Goal: Task Accomplishment & Management: Use online tool/utility

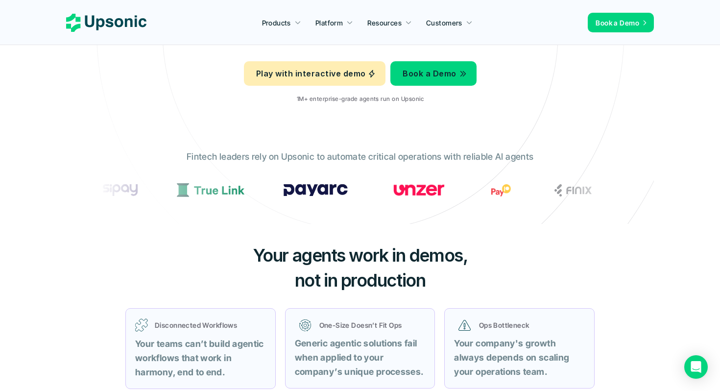
scroll to position [182, 0]
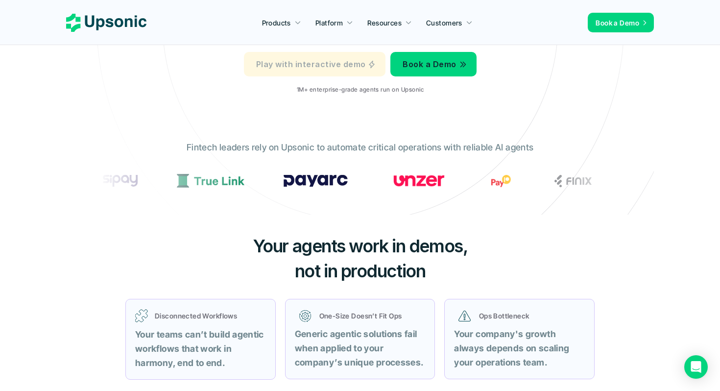
click at [341, 71] on p "Play with interactive demo" at bounding box center [310, 64] width 109 height 14
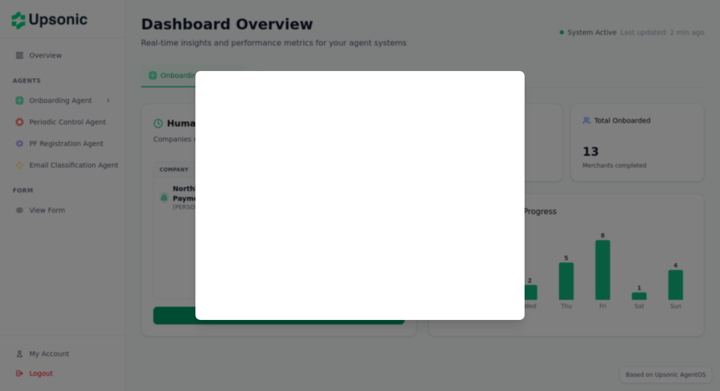
click at [550, 178] on div at bounding box center [360, 195] width 720 height 391
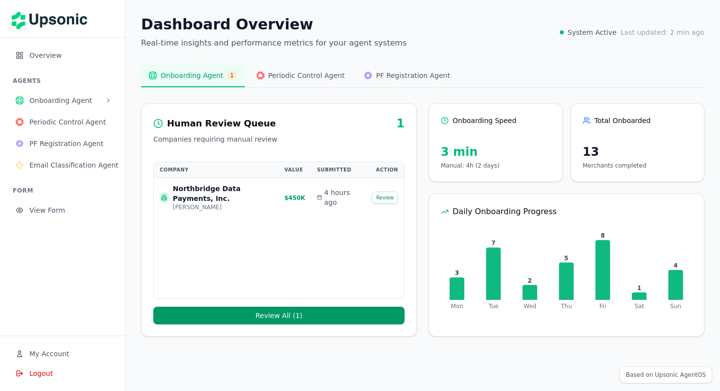
click at [380, 202] on button "Review" at bounding box center [385, 198] width 26 height 12
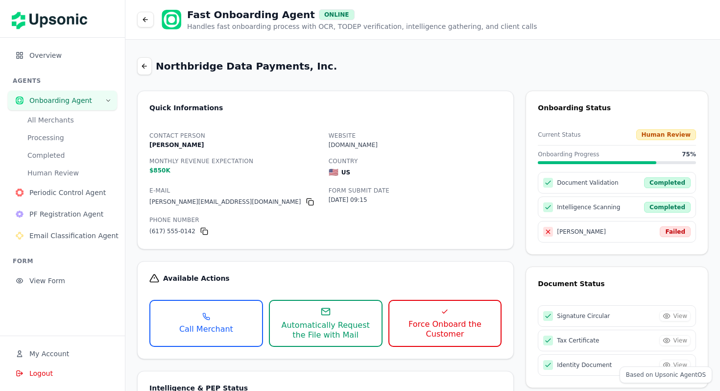
click at [150, 16] on button at bounding box center [145, 20] width 17 height 16
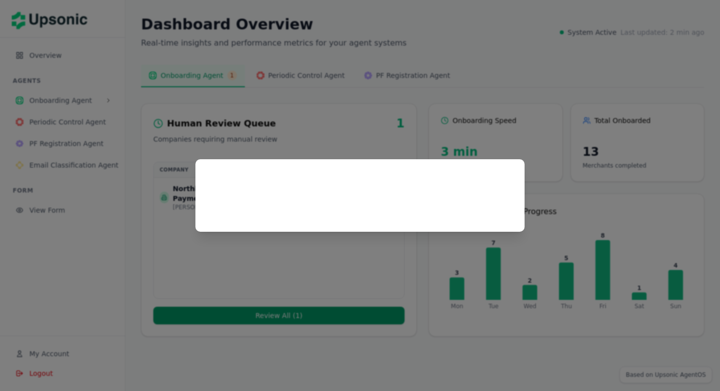
click at [338, 92] on div at bounding box center [360, 195] width 720 height 391
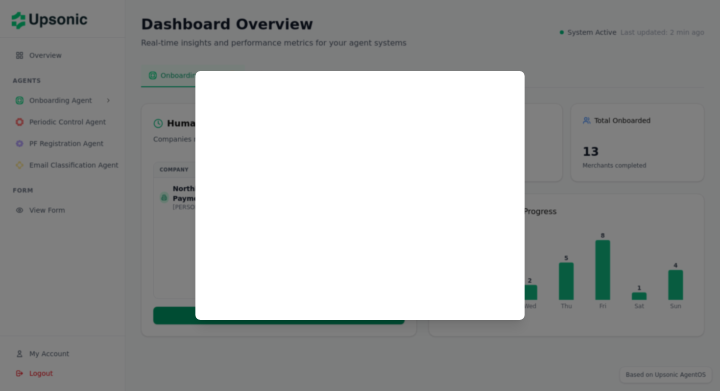
click at [480, 41] on div at bounding box center [360, 195] width 720 height 391
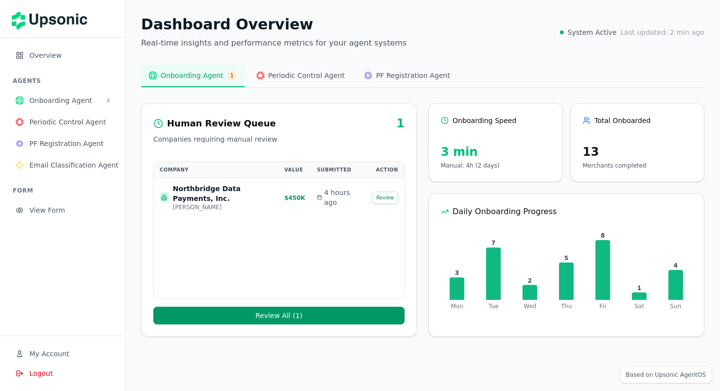
click at [56, 102] on span "Onboarding Agent" at bounding box center [65, 101] width 72 height 10
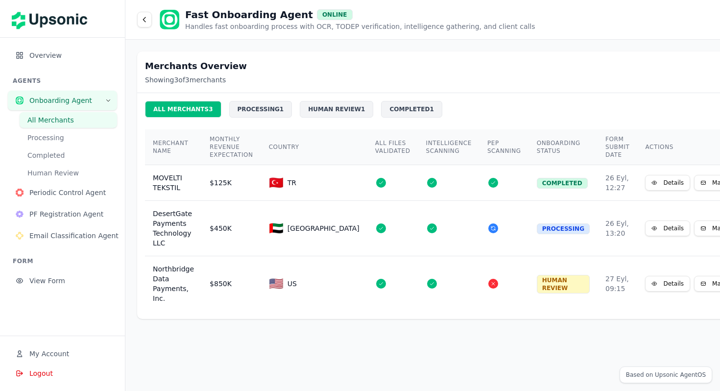
click at [237, 178] on div "$125K" at bounding box center [232, 183] width 44 height 10
click at [202, 190] on td "$125K" at bounding box center [231, 183] width 59 height 36
click at [418, 240] on td at bounding box center [448, 228] width 61 height 55
click at [63, 138] on button "Processing" at bounding box center [68, 138] width 97 height 16
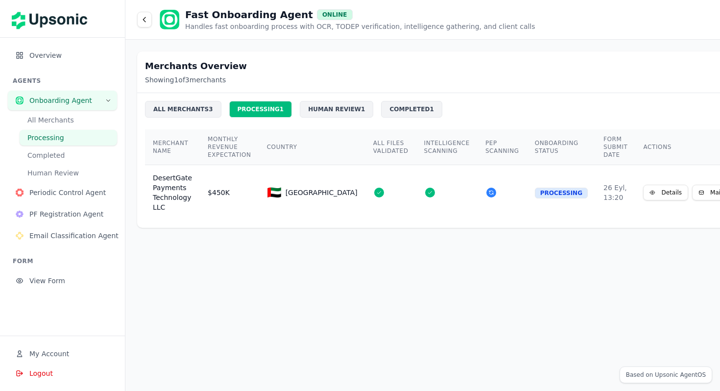
click at [53, 157] on button "Completed" at bounding box center [68, 155] width 97 height 16
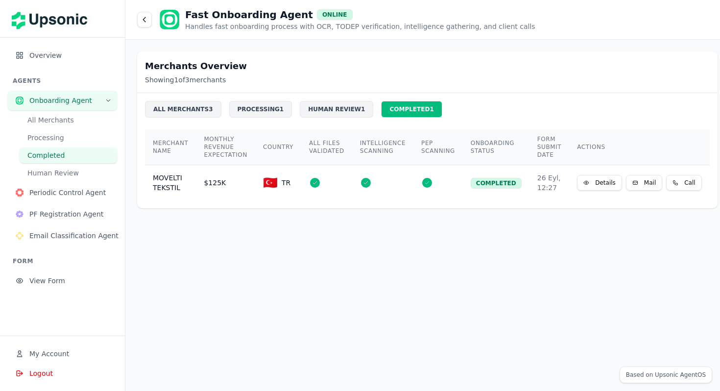
click at [47, 170] on button "Human Review" at bounding box center [68, 173] width 97 height 16
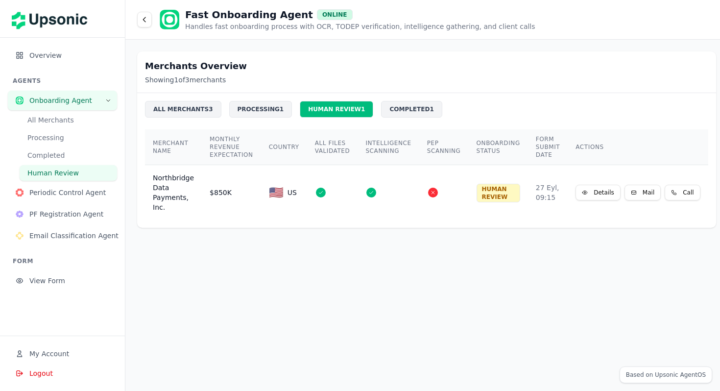
click at [43, 193] on span "Periodic Control Agent" at bounding box center [69, 193] width 80 height 10
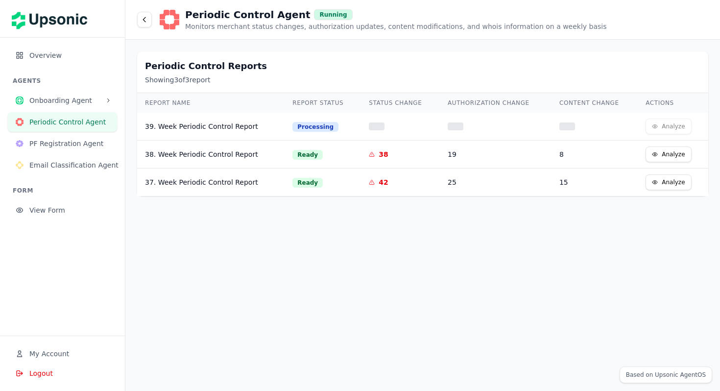
click at [252, 123] on div "39. Week Periodic Control Report" at bounding box center [211, 126] width 132 height 10
click at [236, 154] on div "38. Week Periodic Control Report" at bounding box center [211, 154] width 132 height 10
click at [63, 163] on span "Email Classification Agent" at bounding box center [73, 165] width 89 height 10
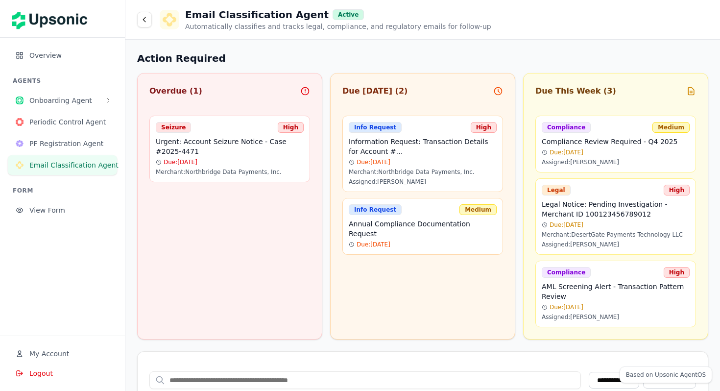
click at [43, 204] on button "View Form" at bounding box center [62, 210] width 109 height 20
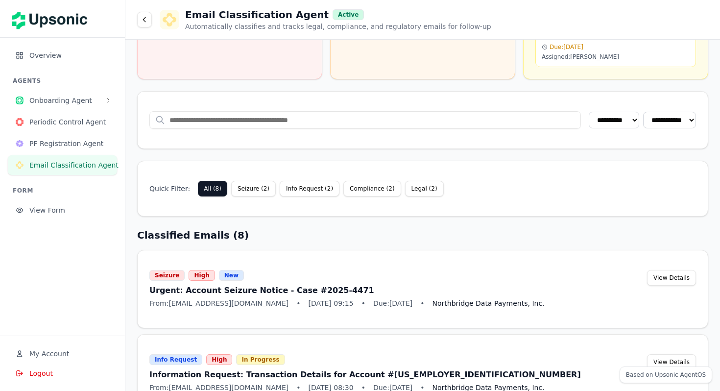
scroll to position [274, 0]
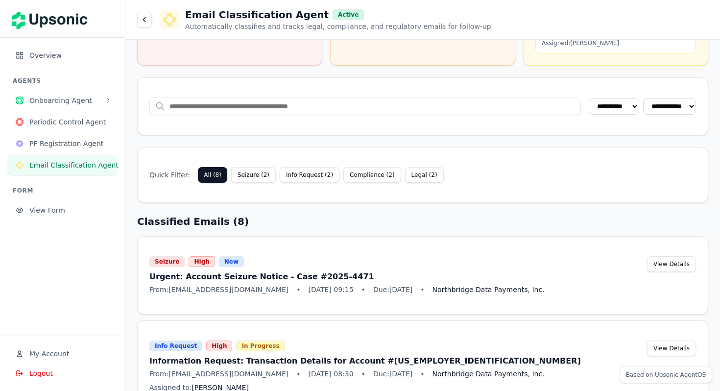
click at [265, 171] on button "Seizure ( 2 )" at bounding box center [253, 175] width 45 height 16
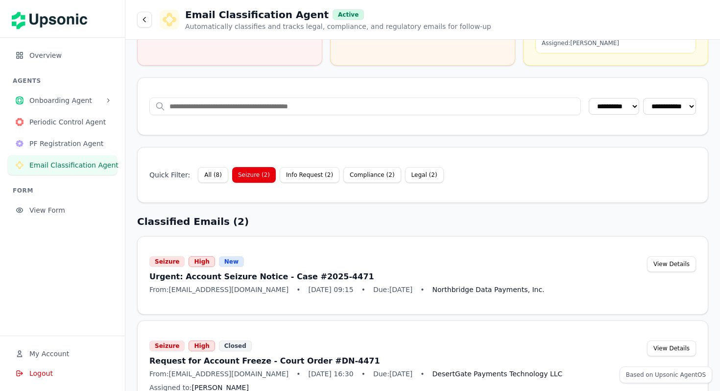
click at [285, 174] on button "Info Request ( 2 )" at bounding box center [310, 175] width 60 height 16
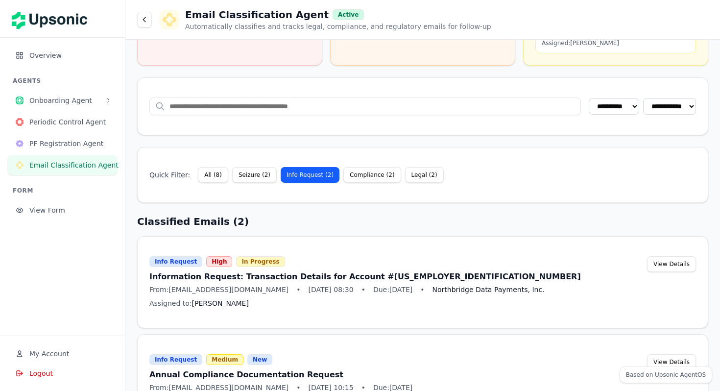
scroll to position [307, 0]
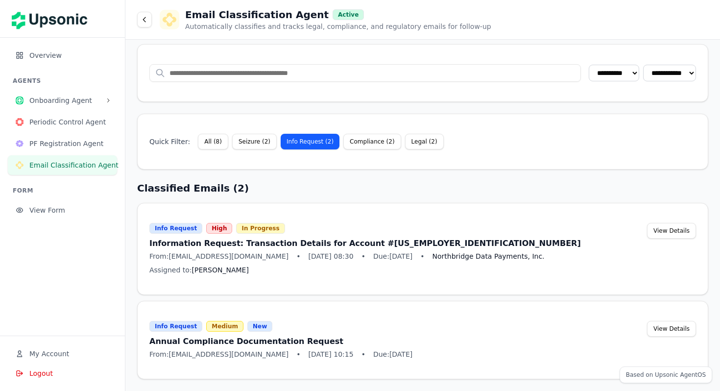
click at [363, 140] on button "Compliance ( 2 )" at bounding box center [371, 142] width 57 height 16
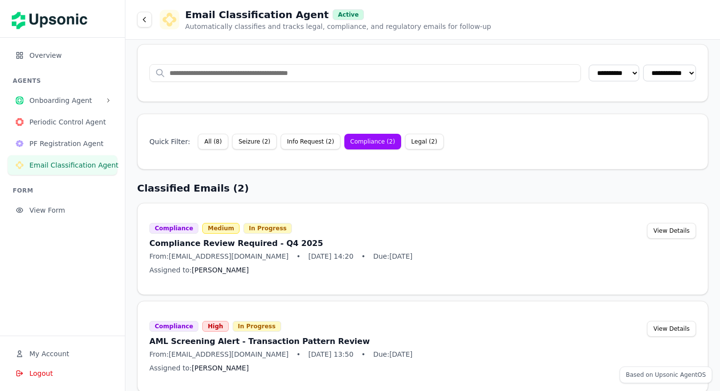
click at [428, 140] on button "Legal ( 2 )" at bounding box center [424, 142] width 39 height 16
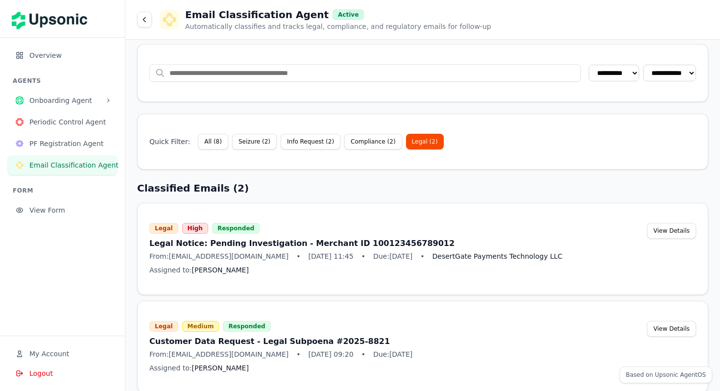
click at [313, 146] on button "Info Request ( 2 )" at bounding box center [311, 142] width 60 height 16
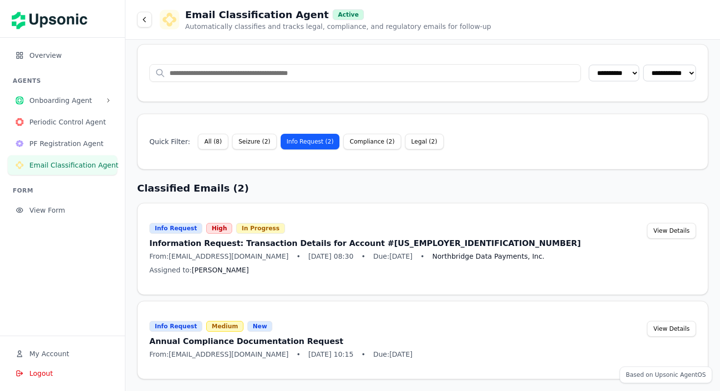
click at [361, 143] on button "Compliance ( 2 )" at bounding box center [371, 142] width 57 height 16
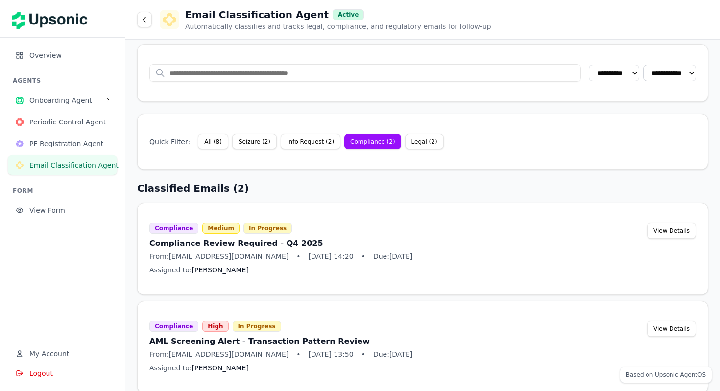
click at [245, 149] on button "Seizure ( 2 )" at bounding box center [254, 142] width 45 height 16
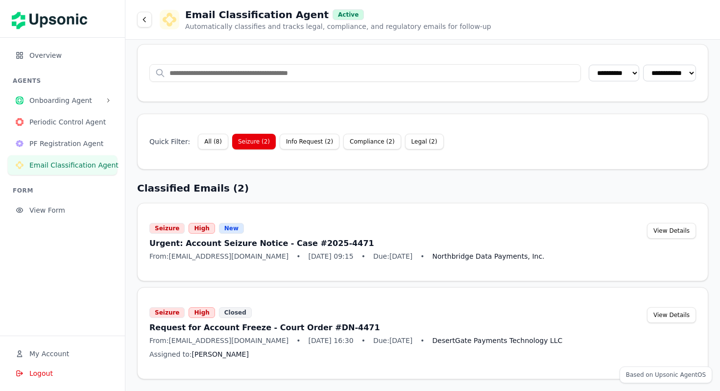
click at [208, 143] on button "All ( 8 )" at bounding box center [213, 142] width 30 height 16
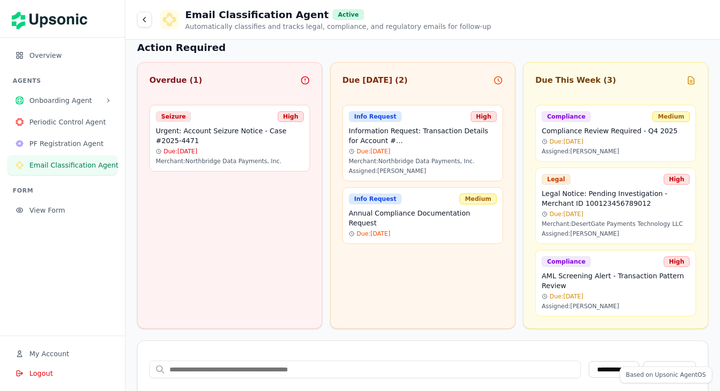
scroll to position [0, 0]
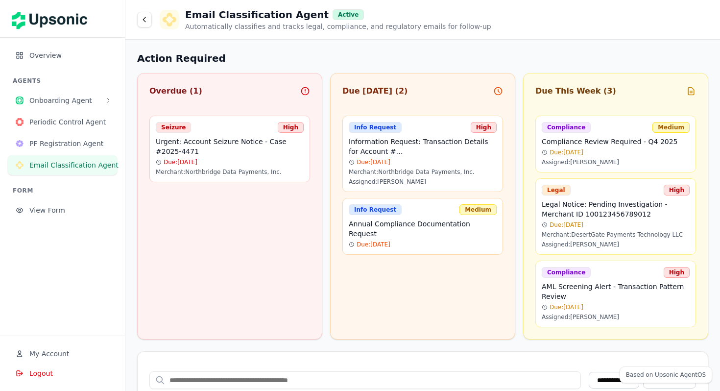
click at [258, 99] on div "Overdue ( 1 )" at bounding box center [230, 95] width 184 height 21
click at [301, 88] on icon at bounding box center [305, 91] width 10 height 10
click at [188, 91] on div "Overdue ( 1 )" at bounding box center [175, 91] width 53 height 12
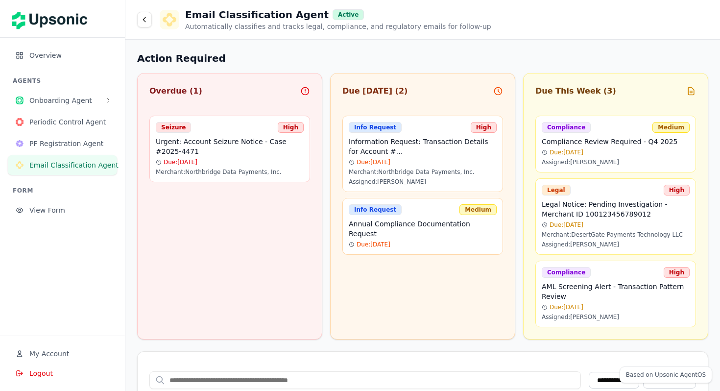
click at [398, 93] on div "Due [DATE] ( 2 )" at bounding box center [422, 91] width 161 height 12
click at [386, 93] on div "Due [DATE] ( 2 )" at bounding box center [374, 91] width 65 height 12
click at [530, 90] on div "Due This Week ( 3 )" at bounding box center [616, 95] width 184 height 21
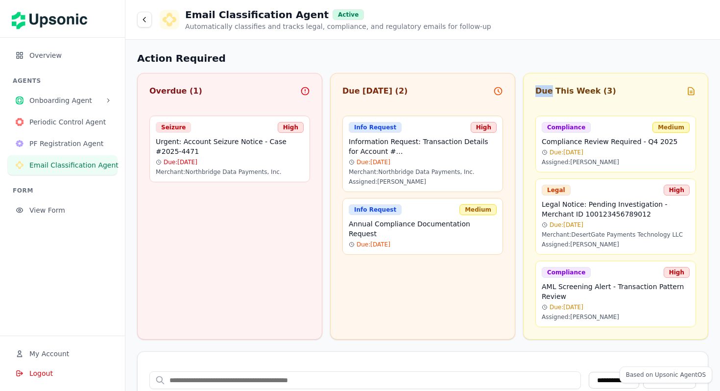
click at [531, 91] on div "Due This Week ( 3 )" at bounding box center [616, 95] width 184 height 21
click at [538, 91] on div "Due This Week ( 3 )" at bounding box center [575, 91] width 81 height 12
